Goal: Task Accomplishment & Management: Complete application form

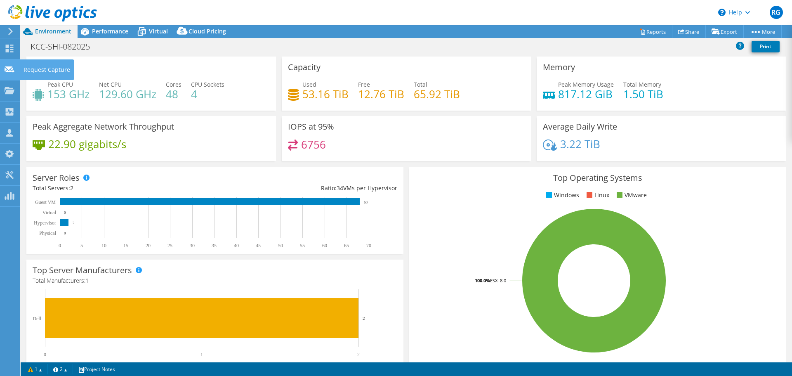
click at [10, 69] on icon at bounding box center [10, 70] width 10 height 8
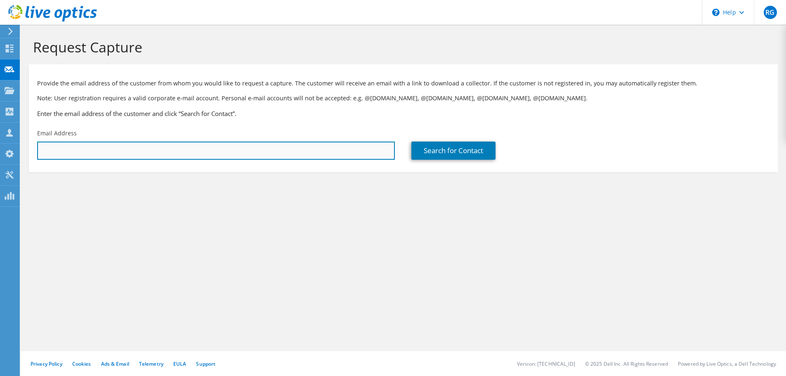
click at [57, 146] on input "text" at bounding box center [216, 151] width 358 height 18
paste input "Emir Litric <elitric@ofallonmo.gov>"
click at [152, 153] on input "Emir Litric <elitric@ofallonmo.gov>" at bounding box center [216, 151] width 358 height 18
type input "elitric@ofallonmo.gov"
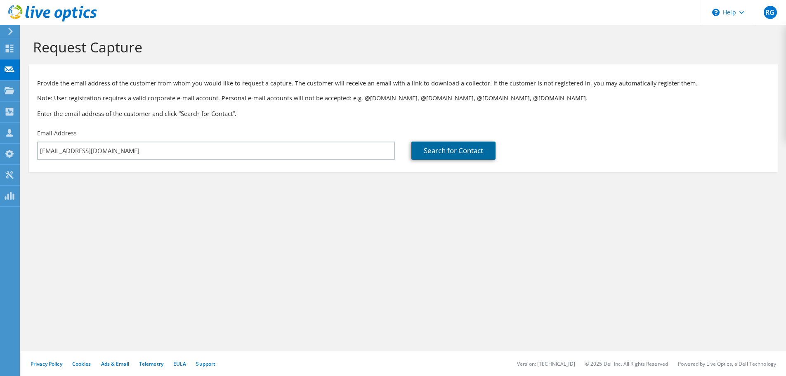
click at [428, 151] on link "Search for Contact" at bounding box center [453, 151] width 84 height 18
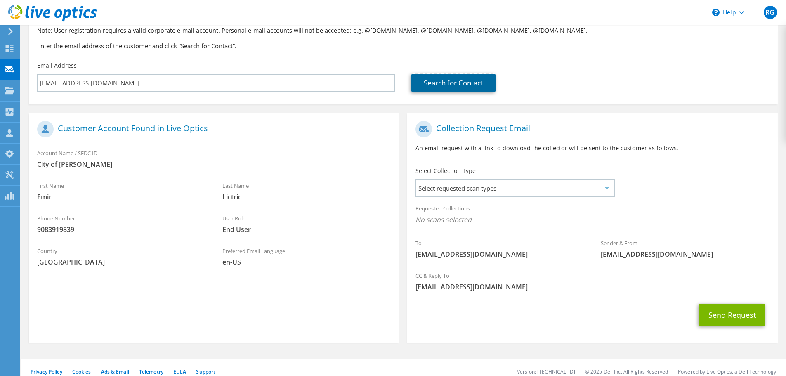
scroll to position [76, 0]
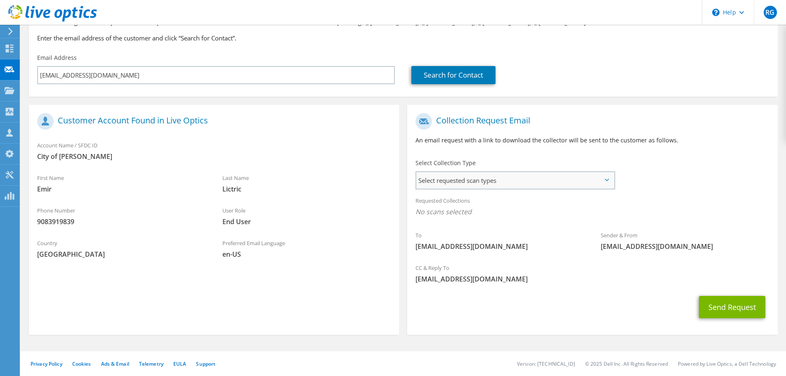
click at [532, 180] on span "Select requested scan types" at bounding box center [515, 180] width 198 height 17
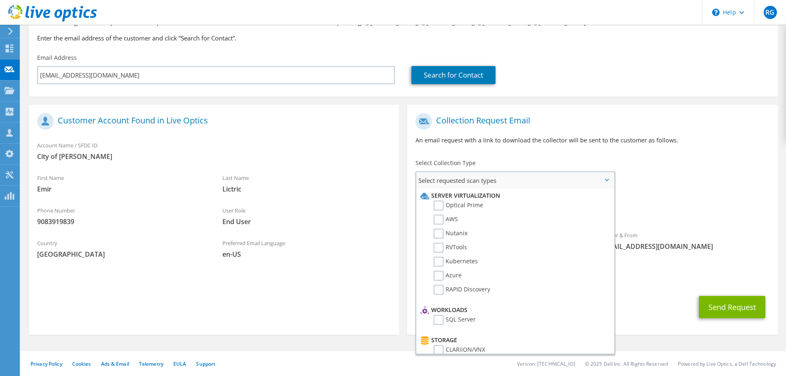
click at [483, 206] on li "Optical Prime" at bounding box center [513, 208] width 191 height 14
click at [445, 204] on label "Optical Prime" at bounding box center [459, 206] width 50 height 10
click at [0, 0] on input "Optical Prime" at bounding box center [0, 0] width 0 height 0
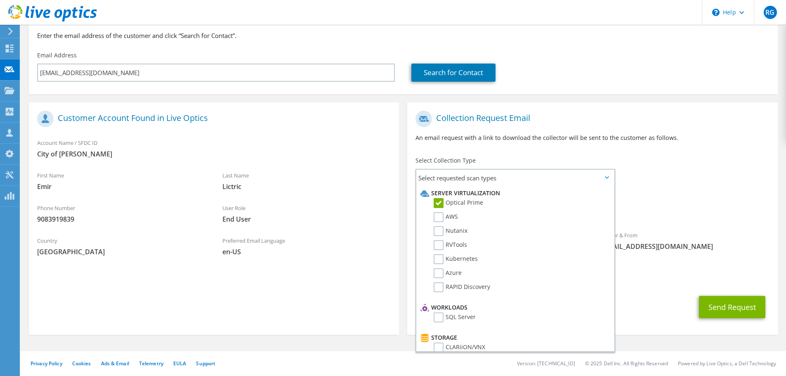
click at [715, 264] on div "CC & Reply To robert_gregory@shi.com" at bounding box center [592, 273] width 370 height 28
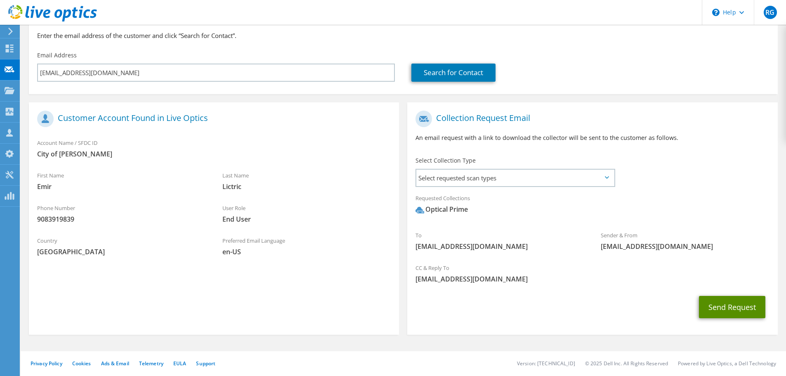
click at [737, 304] on button "Send Request" at bounding box center [732, 307] width 66 height 22
